Goal: Information Seeking & Learning: Learn about a topic

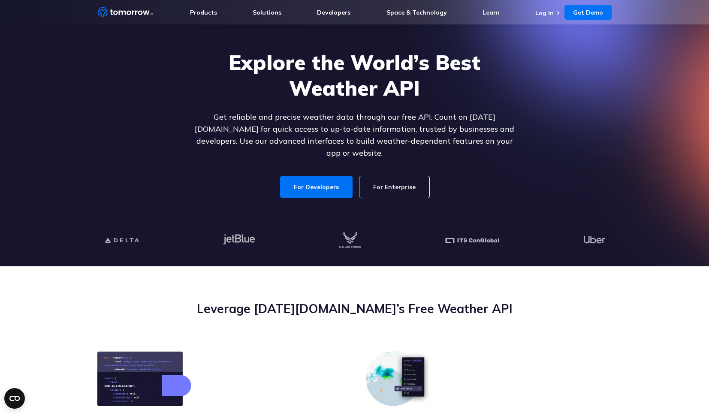
scroll to position [231, 0]
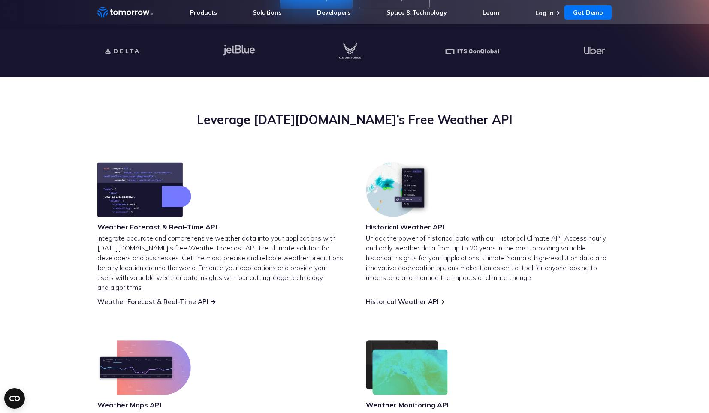
click at [141, 297] on link "Weather Forecast & Real-Time API" at bounding box center [152, 301] width 111 height 8
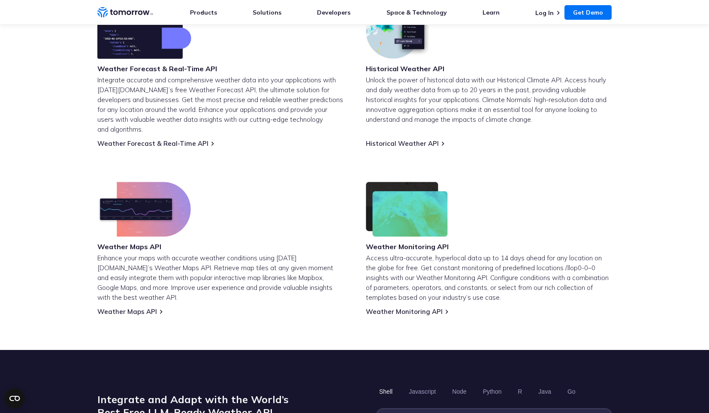
scroll to position [391, 0]
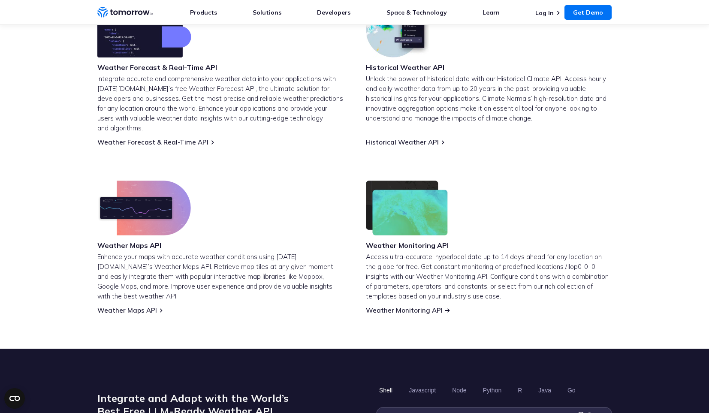
click at [392, 306] on link "Weather Monitoring API" at bounding box center [404, 310] width 77 height 8
click at [116, 306] on link "Weather Maps API" at bounding box center [127, 310] width 60 height 8
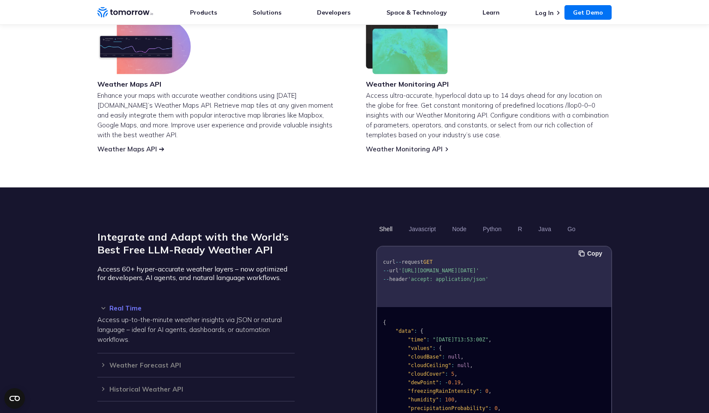
scroll to position [640, 0]
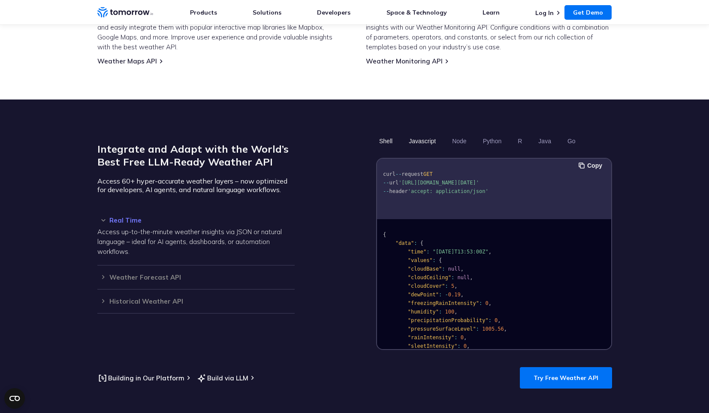
click at [423, 134] on button "Javascript" at bounding box center [421, 141] width 33 height 15
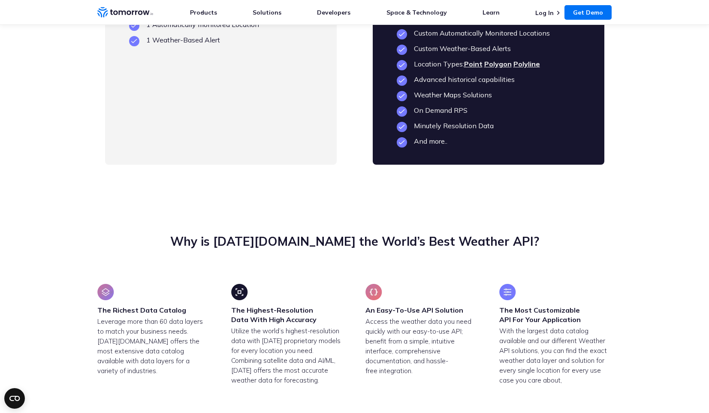
scroll to position [2337, 0]
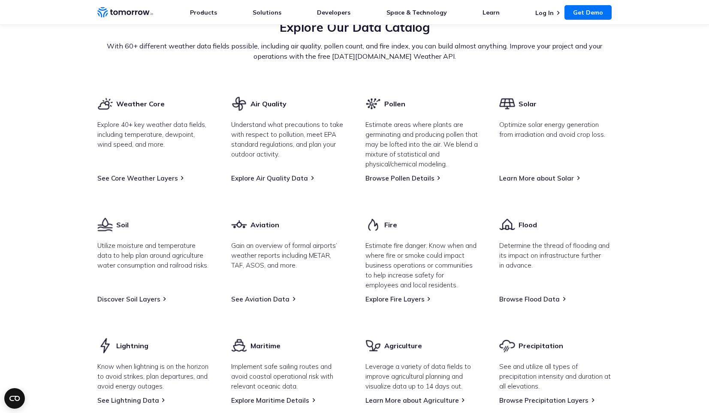
scroll to position [1185, 0]
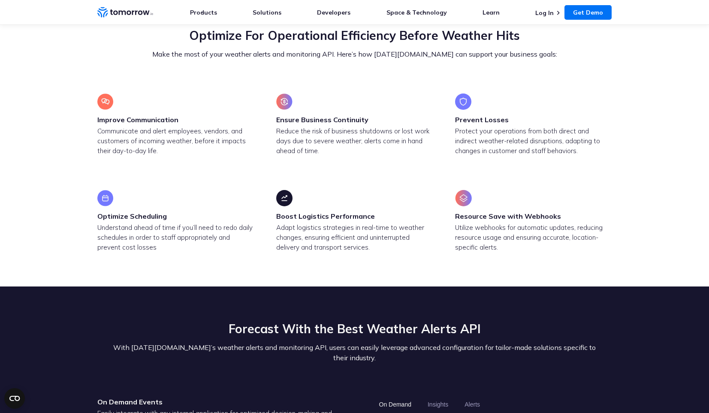
scroll to position [902, 0]
